Goal: Information Seeking & Learning: Learn about a topic

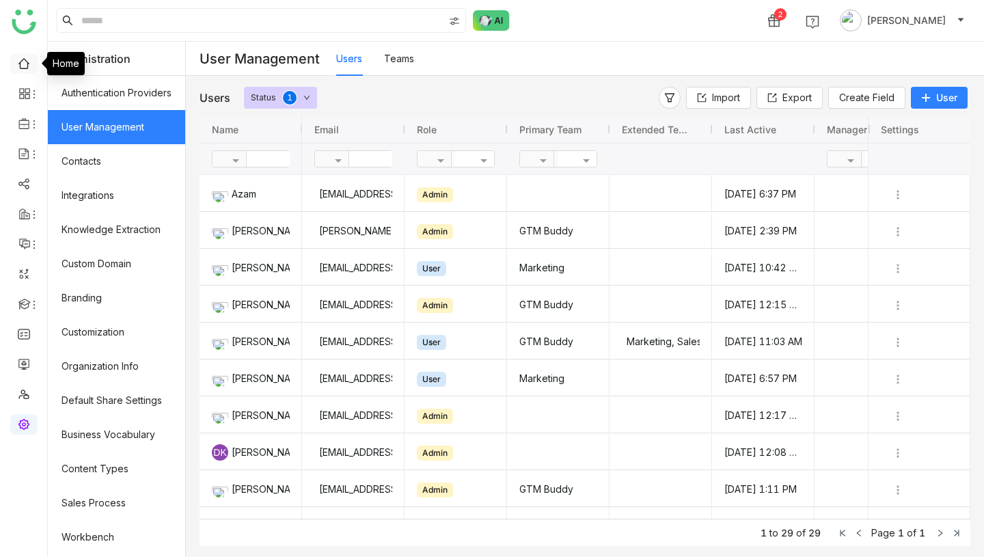
click at [18, 64] on link at bounding box center [24, 63] width 12 height 12
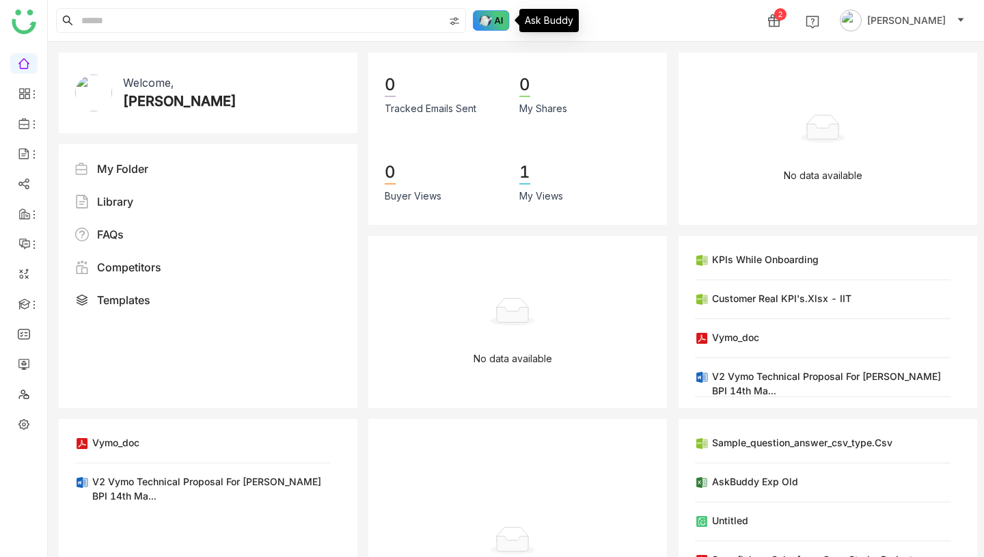
click at [497, 18] on img at bounding box center [491, 20] width 37 height 21
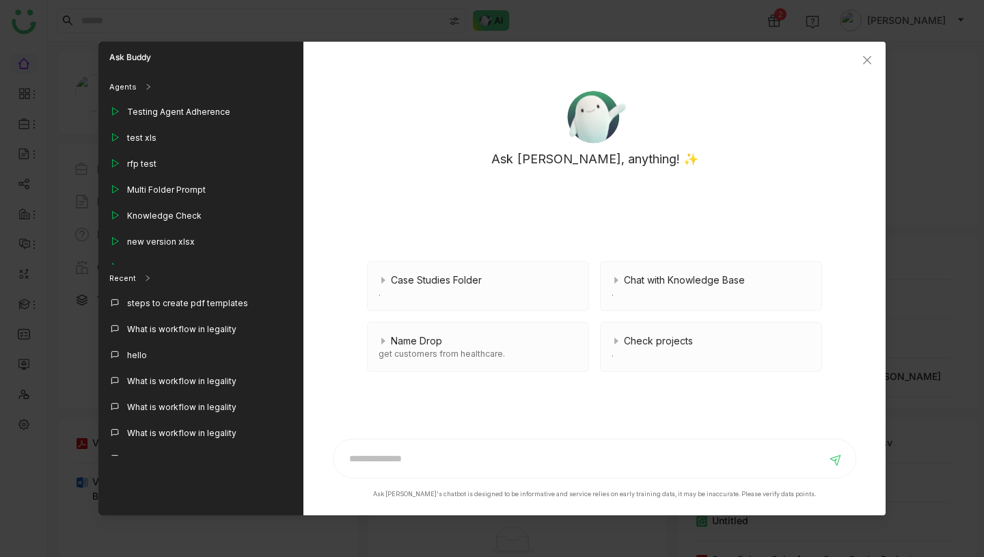
click at [348, 23] on nz-modal-container "Ask Buddy Agents Testing Agent Adherence test xls rfp test Multi Folder Prompt …" at bounding box center [492, 278] width 984 height 557
click at [869, 62] on icon "Close" at bounding box center [867, 60] width 11 height 11
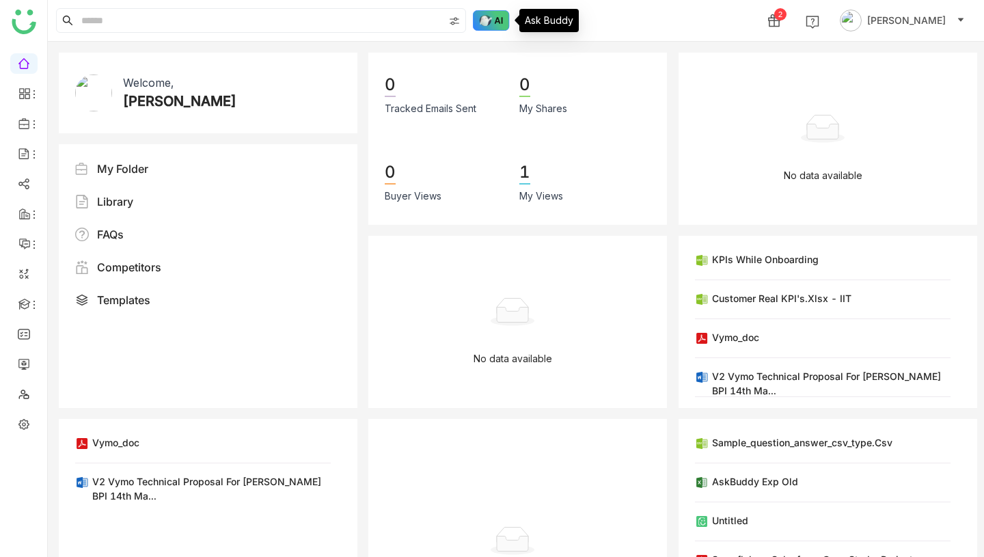
click at [498, 15] on img at bounding box center [491, 20] width 37 height 21
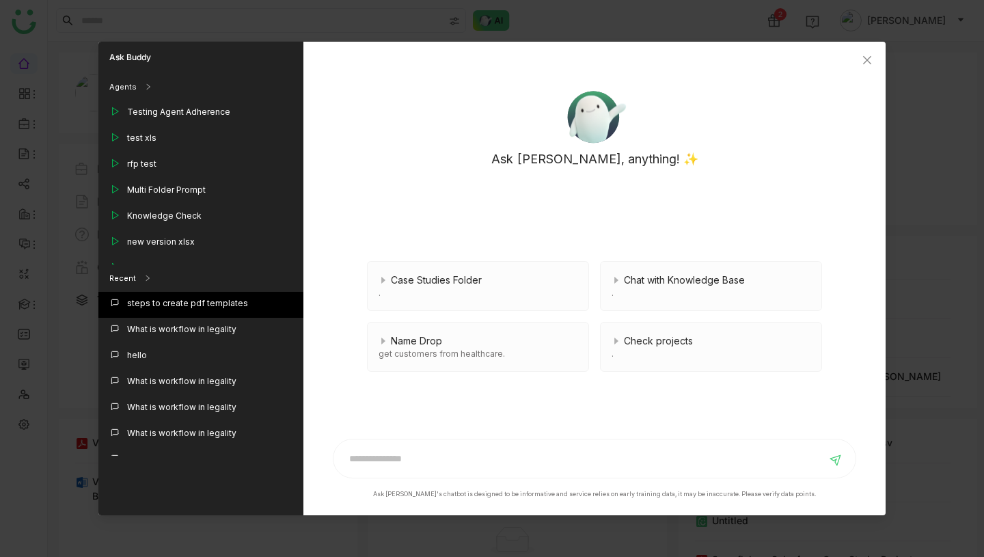
click at [199, 300] on div "steps to create pdf templates" at bounding box center [187, 303] width 121 height 12
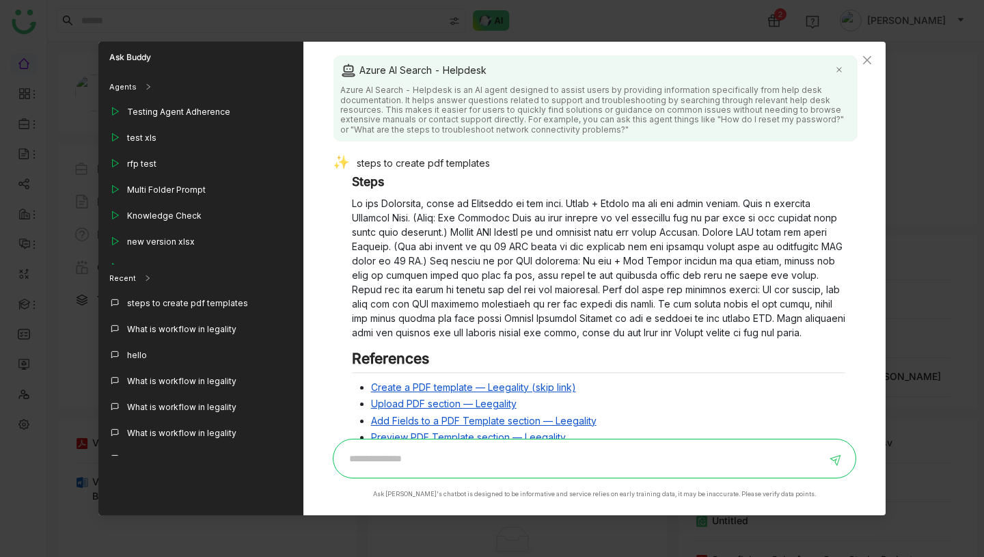
click at [472, 155] on div "steps to create pdf templates" at bounding box center [589, 164] width 513 height 19
click at [472, 161] on div "steps to create pdf templates" at bounding box center [589, 164] width 513 height 19
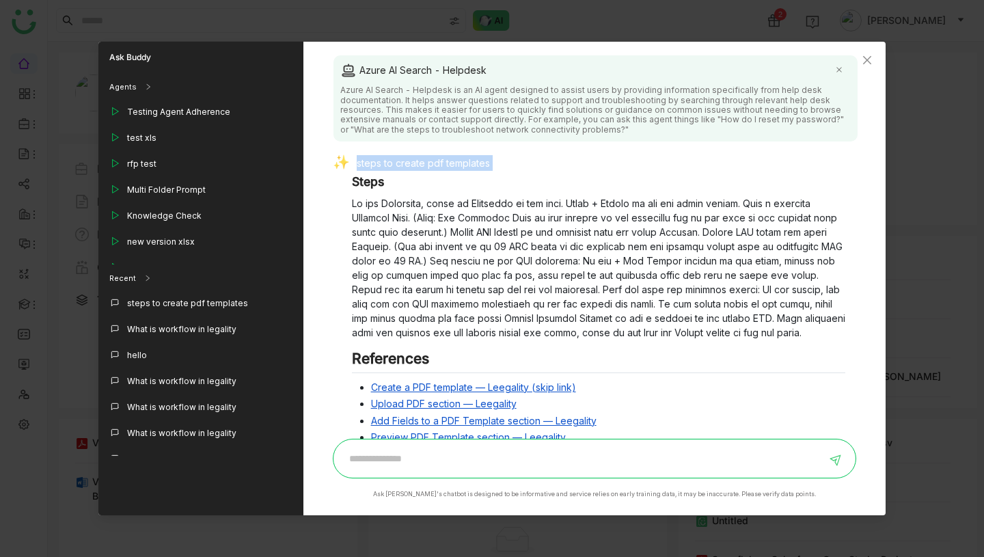
click at [472, 161] on div "steps to create pdf templates" at bounding box center [589, 164] width 513 height 19
copy div "steps to create pdf templates"
click at [457, 459] on input at bounding box center [584, 459] width 485 height 22
paste input "**********"
type input "**********"
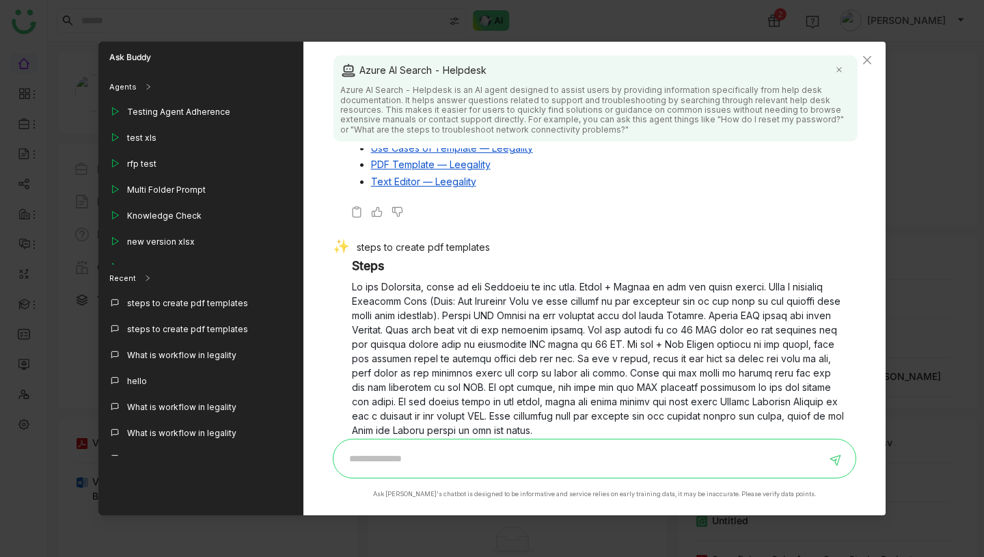
scroll to position [335, 0]
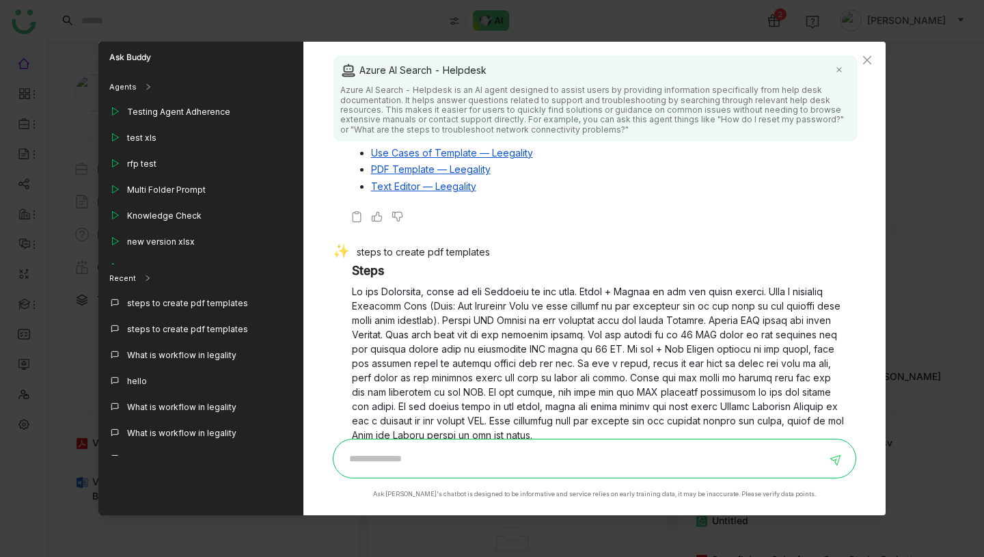
click at [401, 254] on div "steps to create pdf templates" at bounding box center [589, 253] width 513 height 19
copy div "steps to create pdf templates"
click at [870, 59] on icon "Close" at bounding box center [867, 60] width 11 height 11
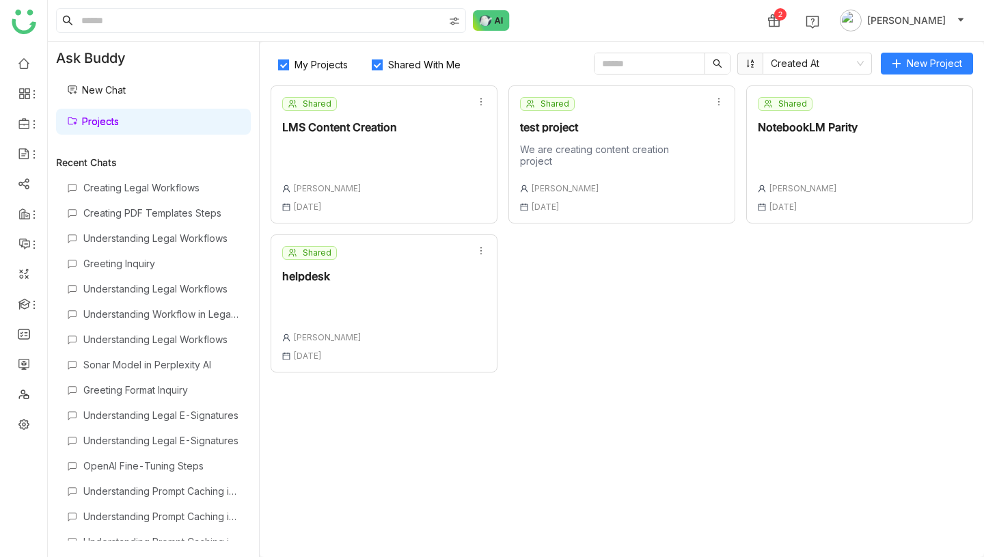
click at [386, 313] on div "Shared helpdesk [PERSON_NAME] [DATE]" at bounding box center [384, 303] width 227 height 138
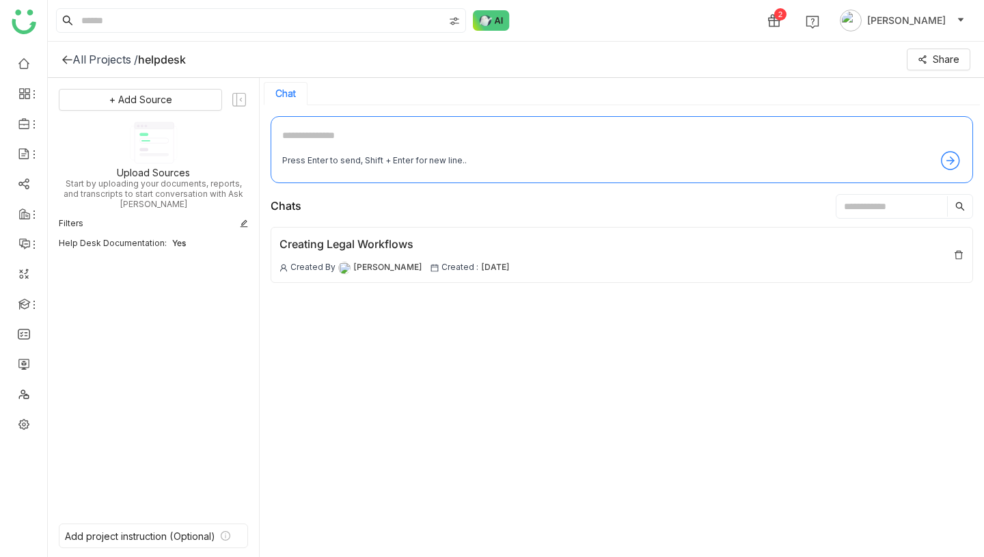
click at [354, 127] on div "Press Enter to send, Shift + Enter for new line.." at bounding box center [622, 149] width 703 height 67
click at [380, 146] on textarea at bounding box center [621, 139] width 679 height 22
paste textarea "**********"
type textarea "**********"
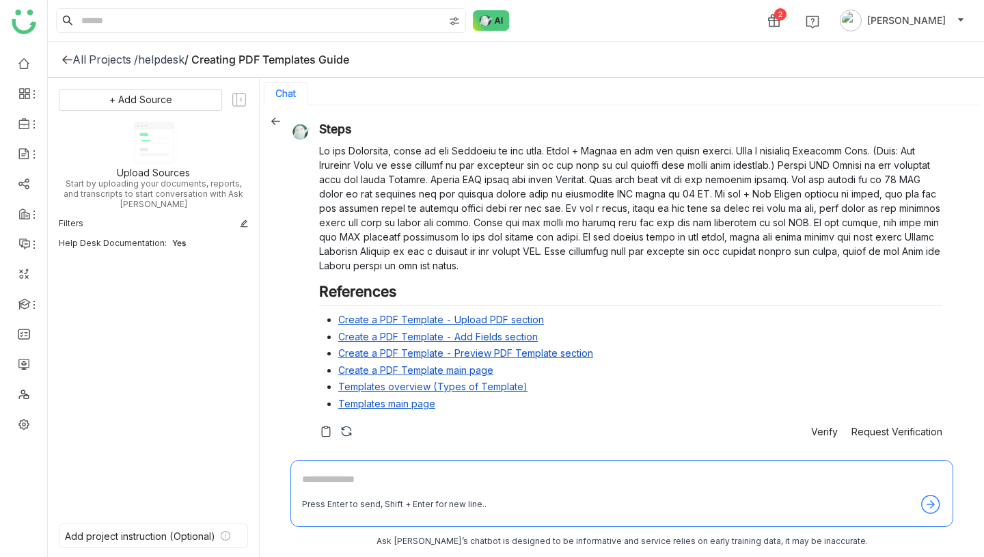
scroll to position [29, 0]
click at [431, 481] on textarea at bounding box center [622, 483] width 640 height 22
type textarea "*"
type textarea "**********"
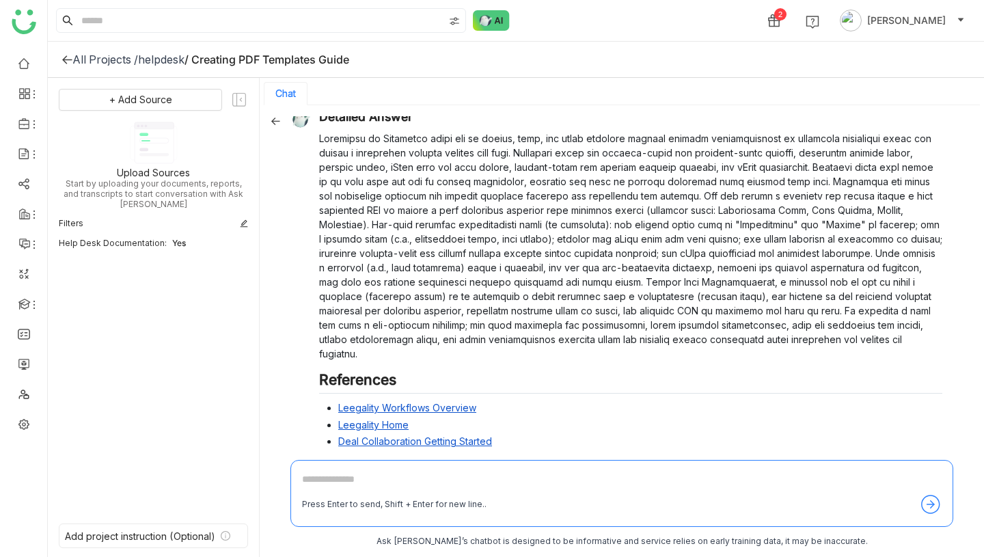
scroll to position [411, 0]
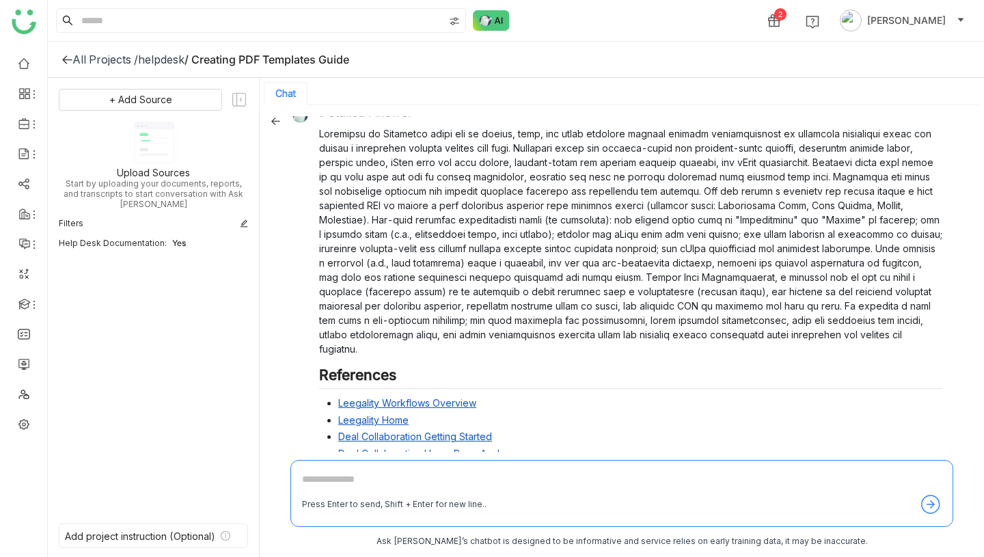
click at [405, 431] on link "Deal Collaboration Getting Started" at bounding box center [415, 437] width 154 height 12
click at [488, 475] on textarea at bounding box center [622, 483] width 640 height 22
type textarea "*"
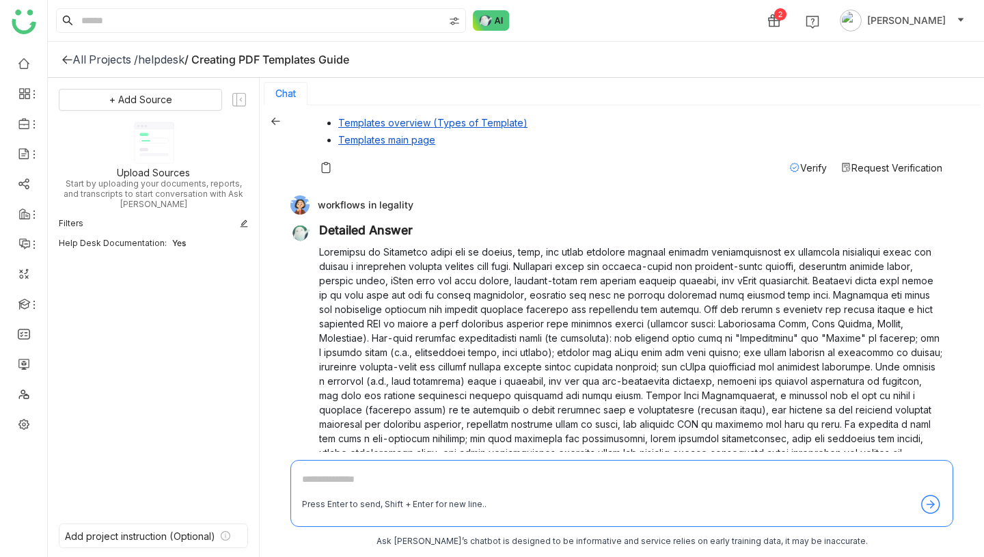
scroll to position [463, 0]
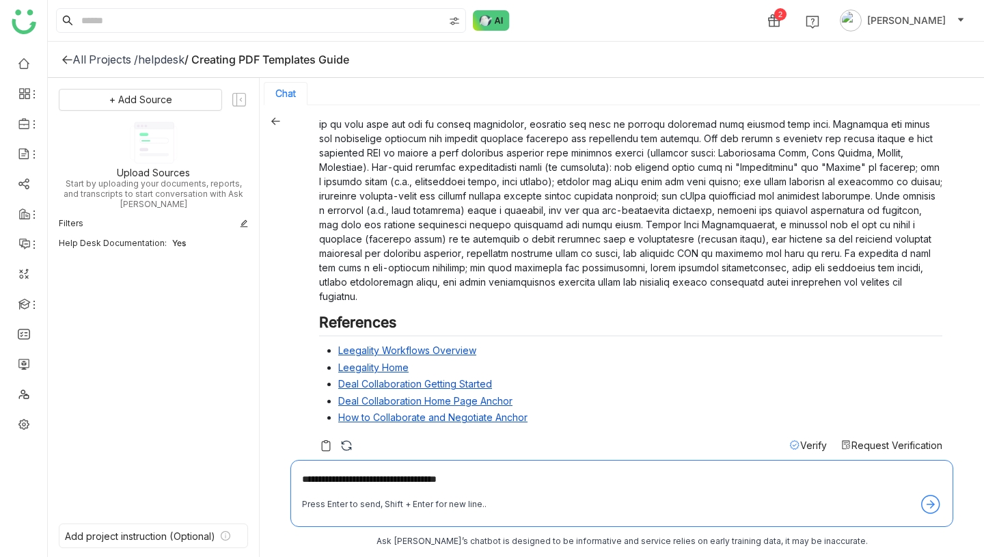
type textarea "**********"
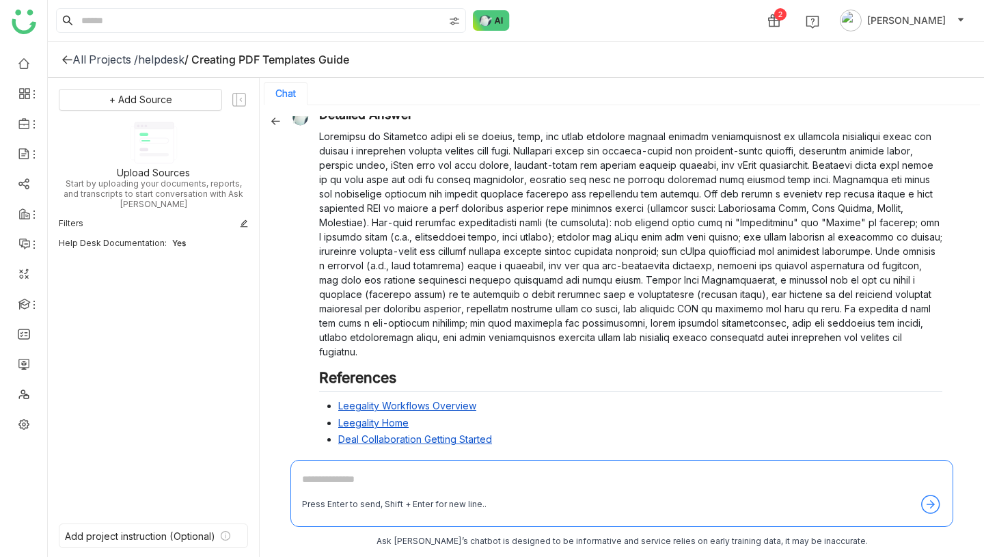
scroll to position [414, 0]
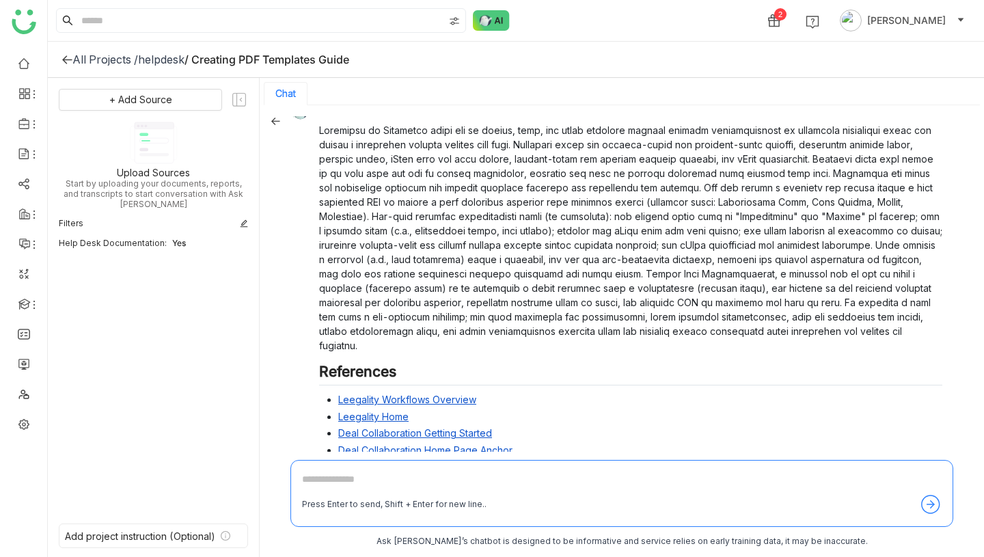
click at [445, 474] on textarea at bounding box center [622, 483] width 640 height 22
paste textarea "**********"
type textarea "**********"
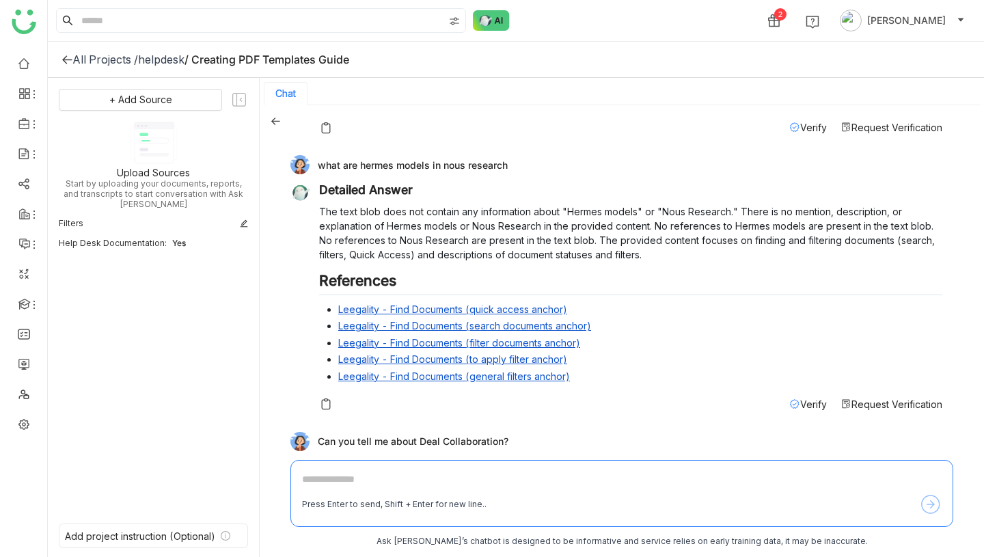
scroll to position [809, 0]
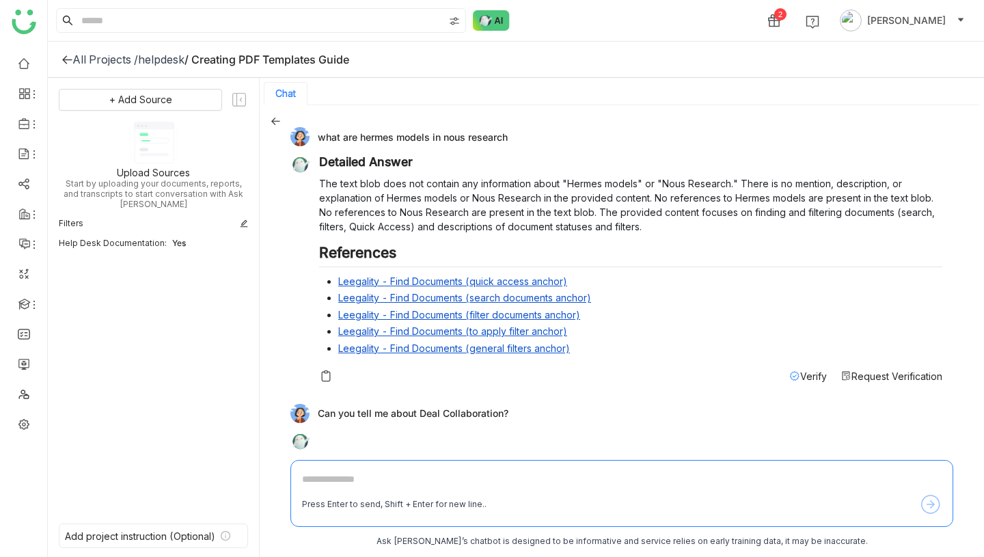
click at [447, 404] on div "Can you tell me about Deal Collaboration?" at bounding box center [616, 413] width 652 height 19
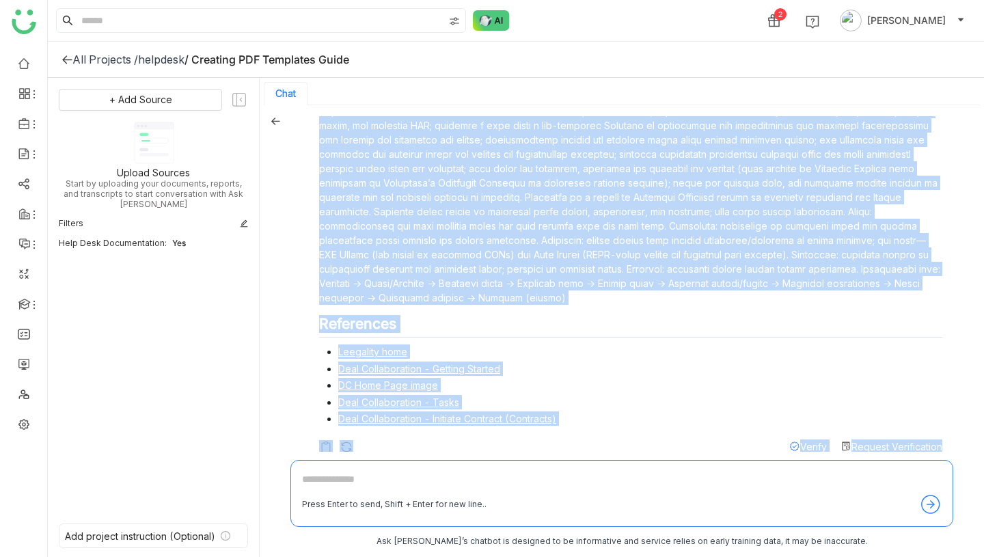
scroll to position [1232, 0]
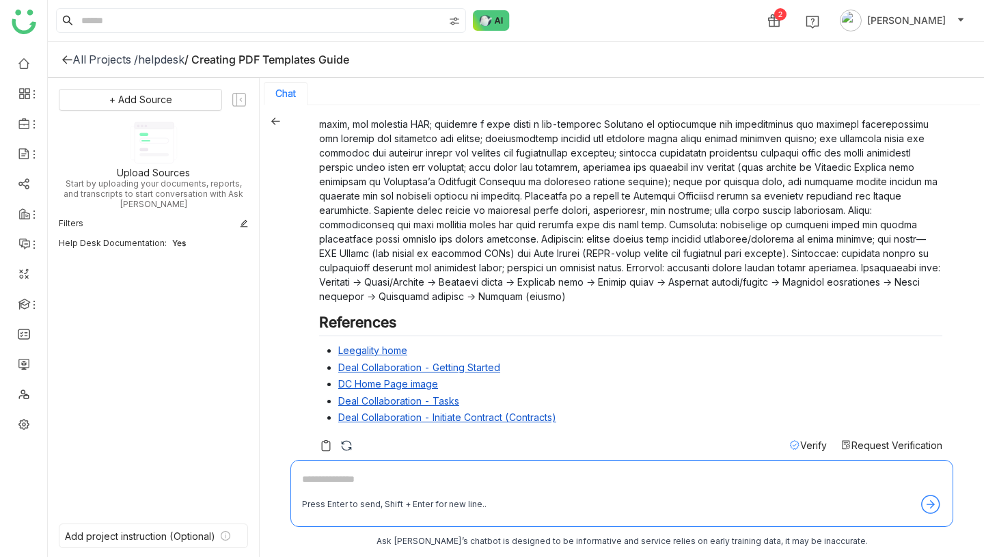
click at [478, 314] on h2 "References" at bounding box center [630, 325] width 623 height 23
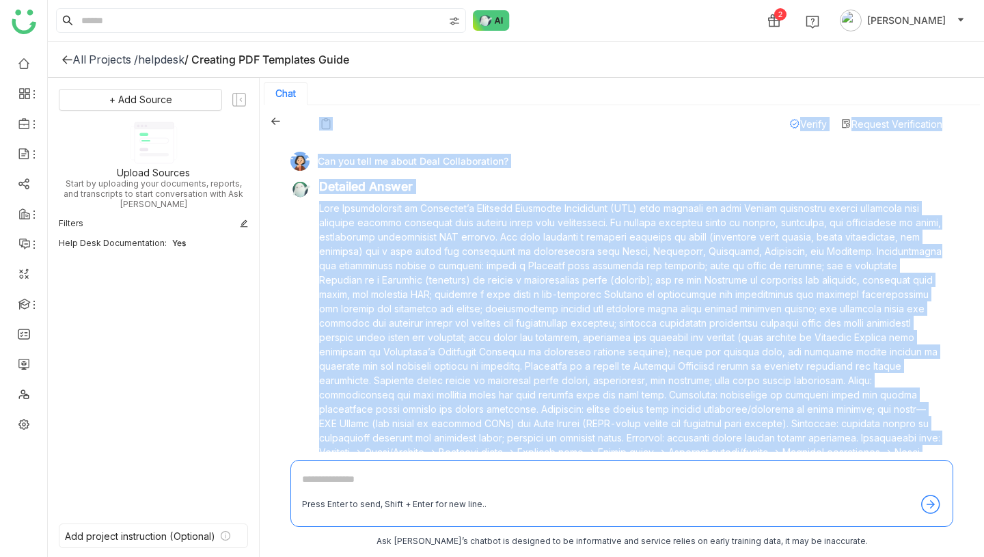
scroll to position [1053, 0]
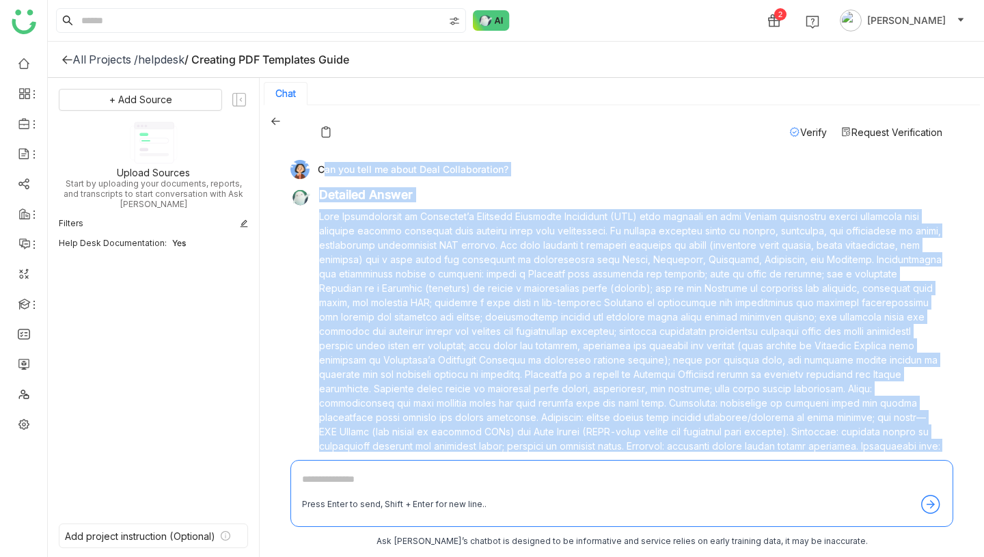
drag, startPoint x: 569, startPoint y: 407, endPoint x: 310, endPoint y: 151, distance: 363.9
click at [310, 160] on div "Can you tell me about Deal Collaboration? Detailed Answer References Leegality …" at bounding box center [616, 399] width 652 height 478
click at [418, 258] on p at bounding box center [630, 345] width 623 height 273
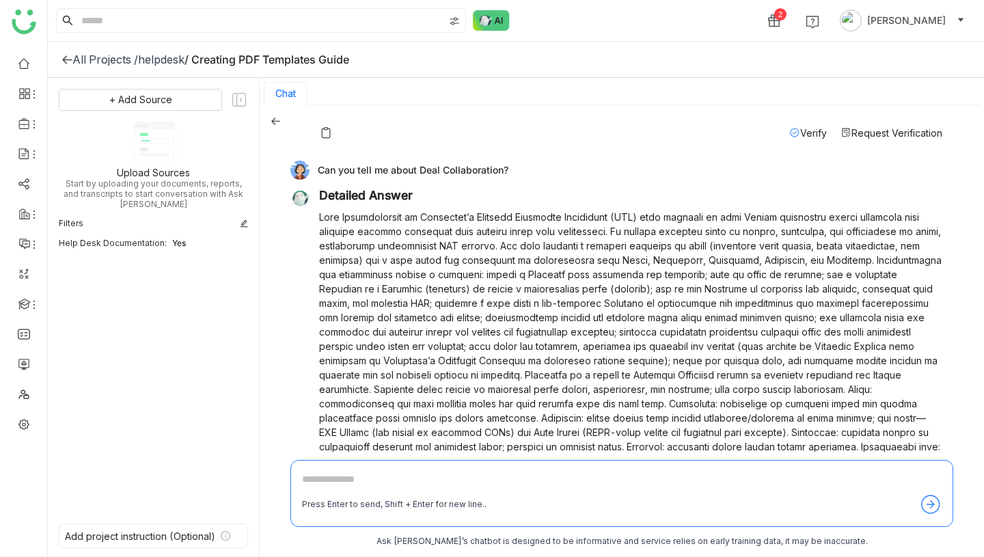
scroll to position [1107, 0]
